Goal: Task Accomplishment & Management: Complete application form

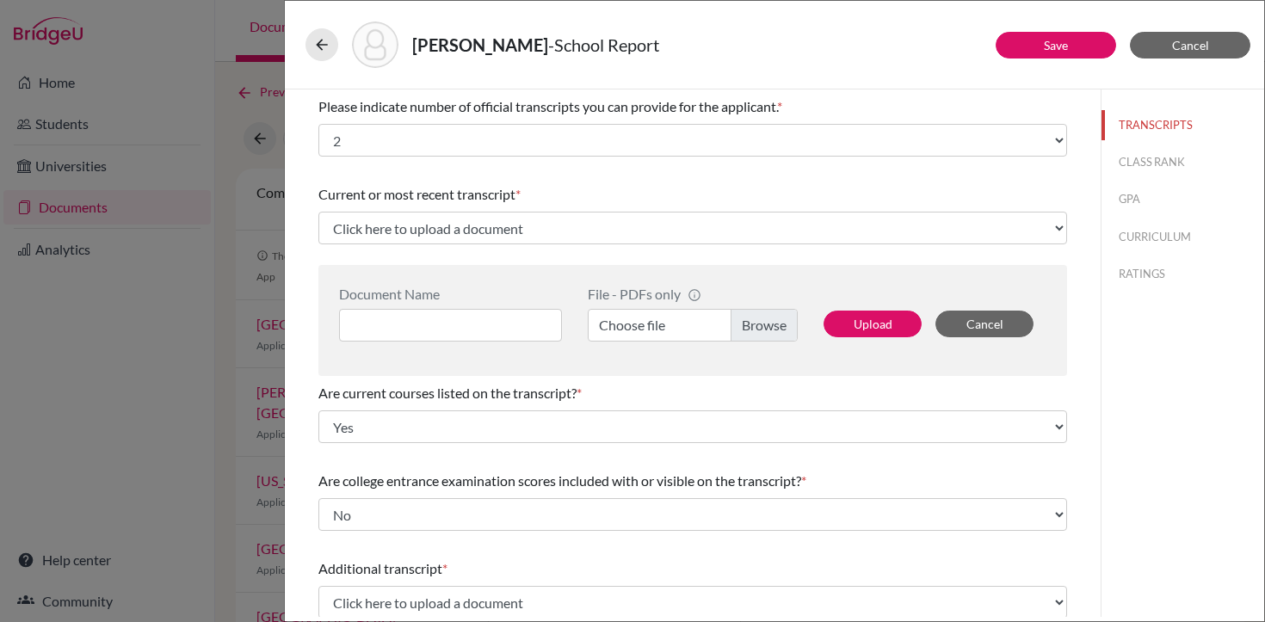
select select "2"
select select "0"
select select "1"
select select "0"
click at [1174, 48] on span "Cancel" at bounding box center [1190, 45] width 37 height 15
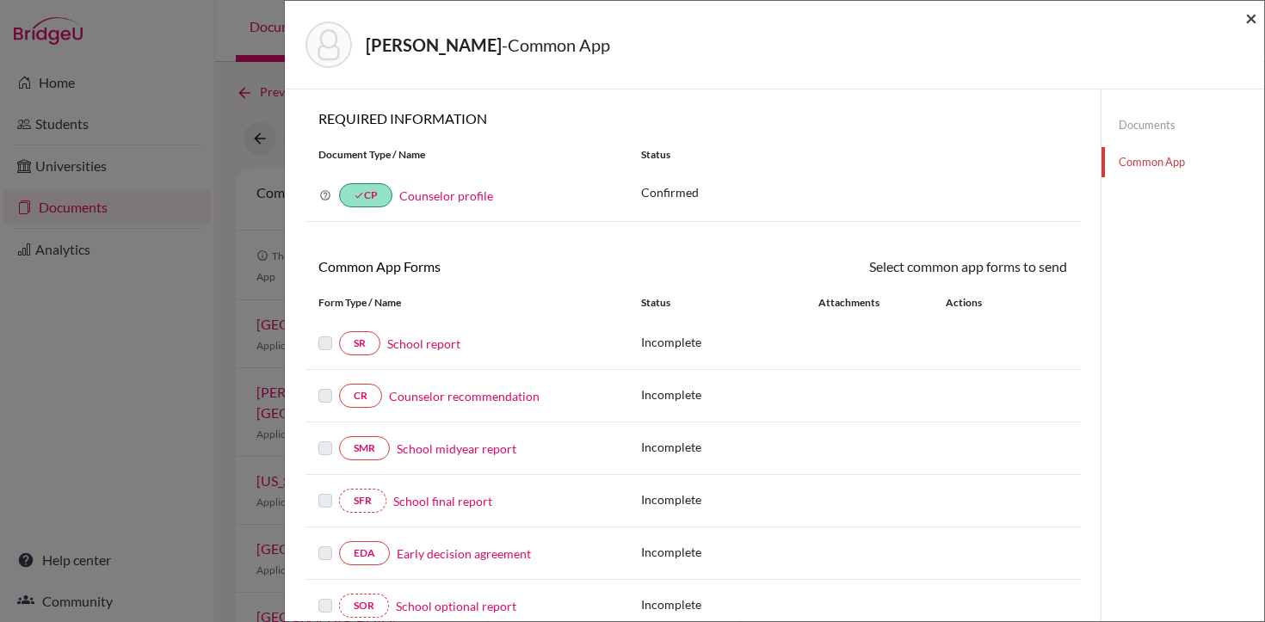
click at [1246, 18] on span "×" at bounding box center [1251, 17] width 12 height 25
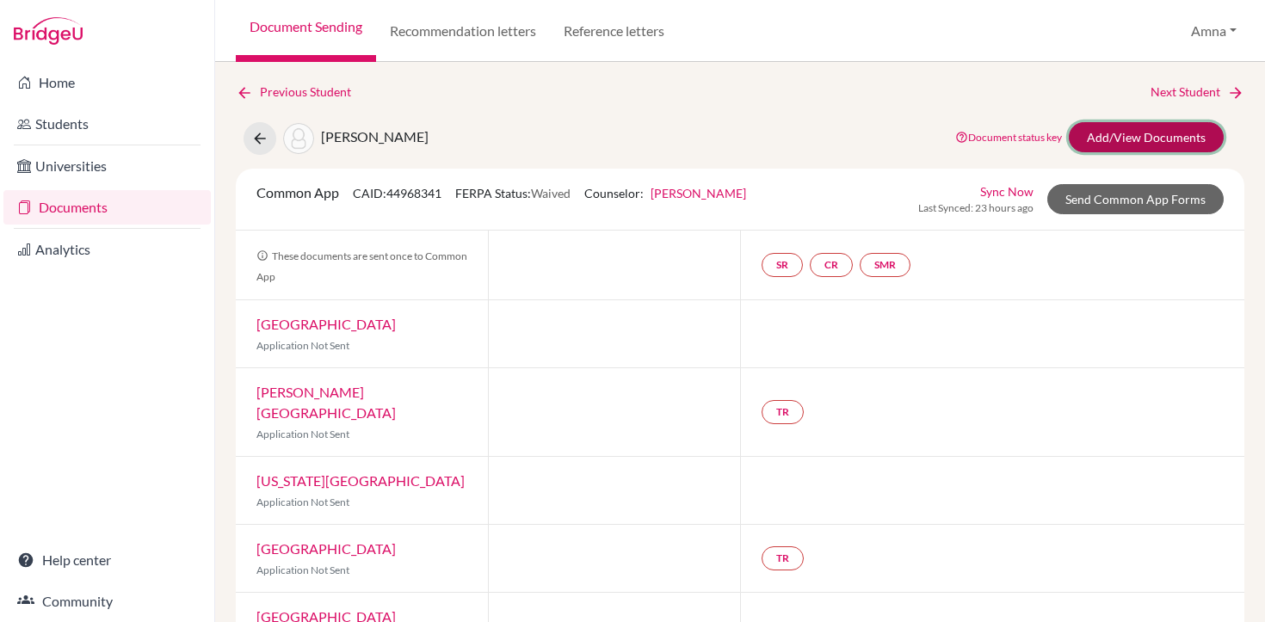
click at [1164, 129] on link "Add/View Documents" at bounding box center [1146, 137] width 155 height 30
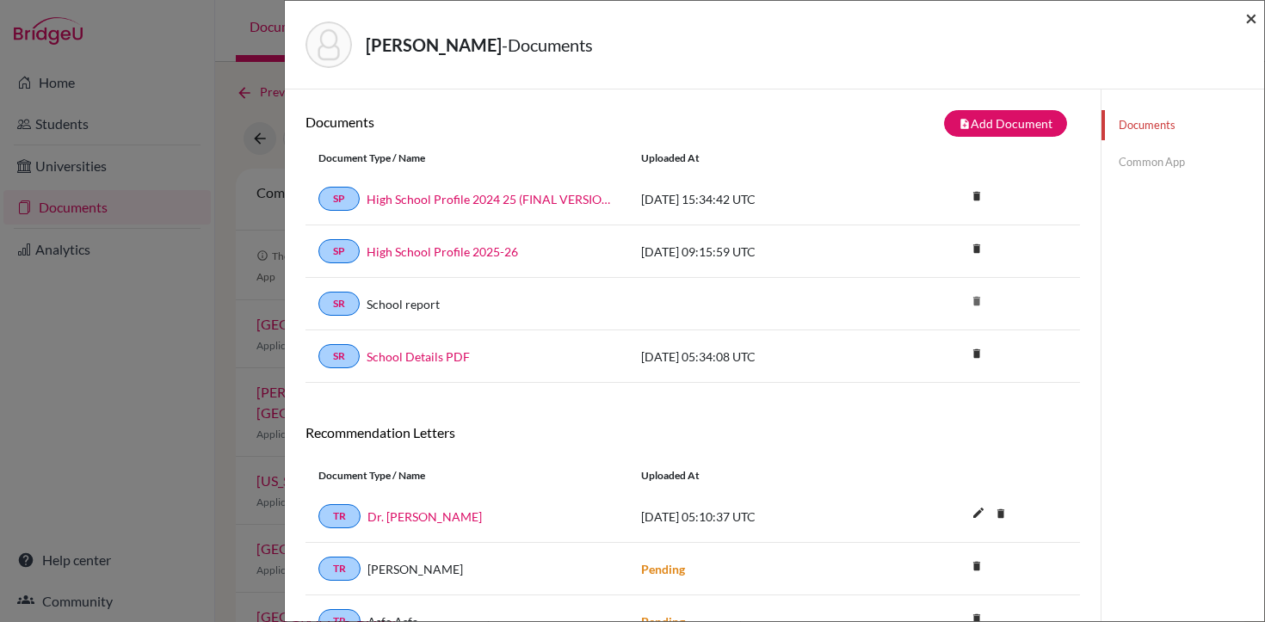
click at [1248, 19] on span "×" at bounding box center [1251, 17] width 12 height 25
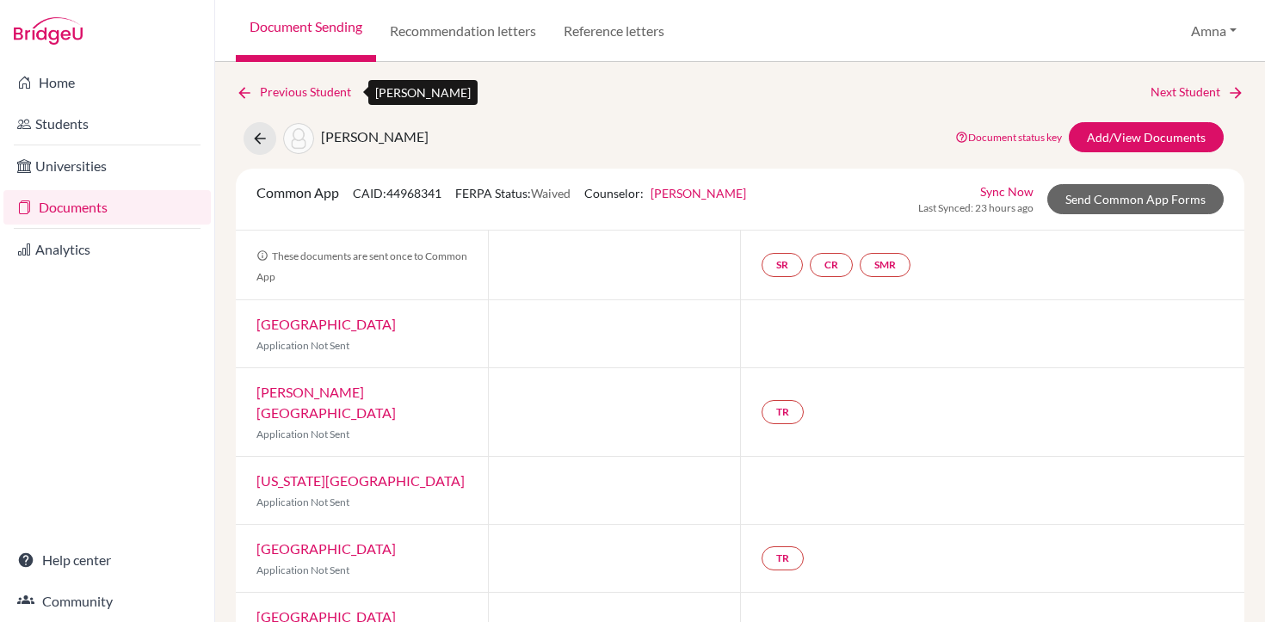
click at [241, 90] on icon at bounding box center [244, 92] width 17 height 17
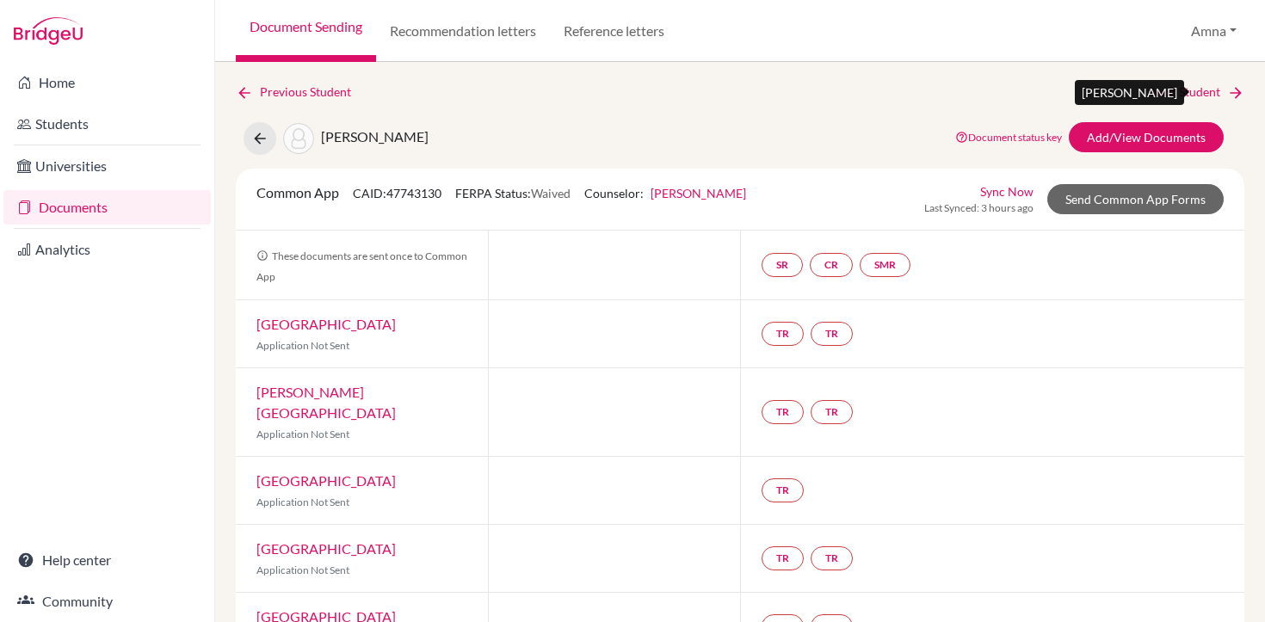
click at [1174, 89] on link "Next Student" at bounding box center [1197, 92] width 94 height 19
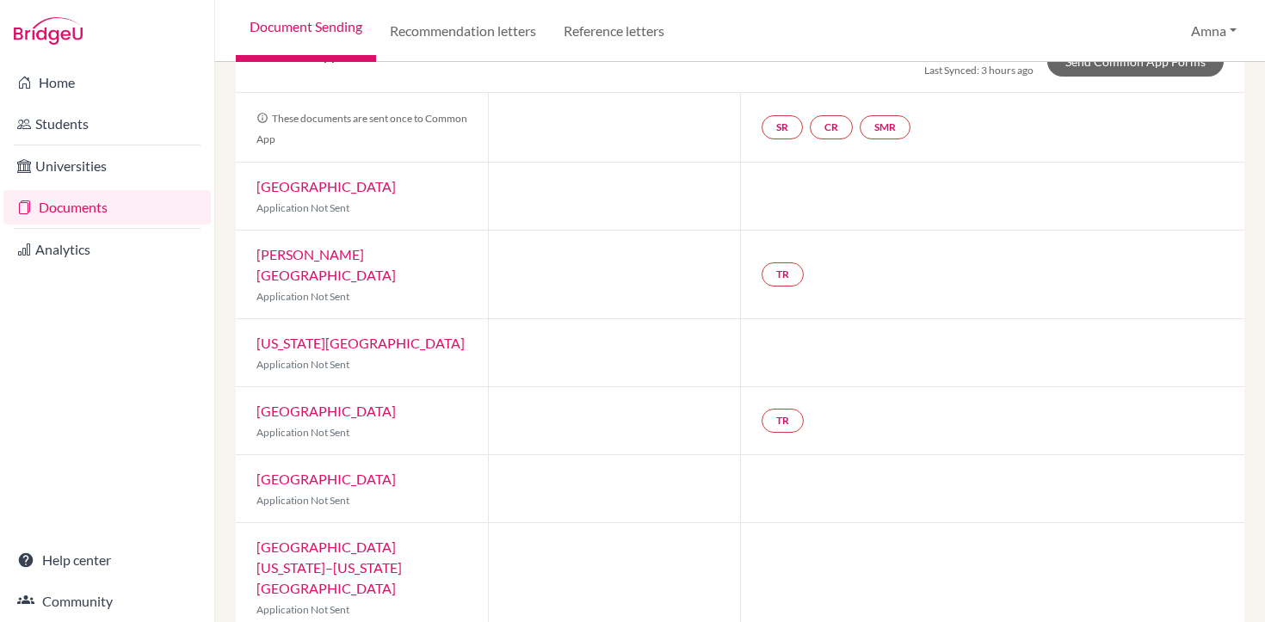
scroll to position [194, 0]
